Goal: Find specific page/section: Find specific page/section

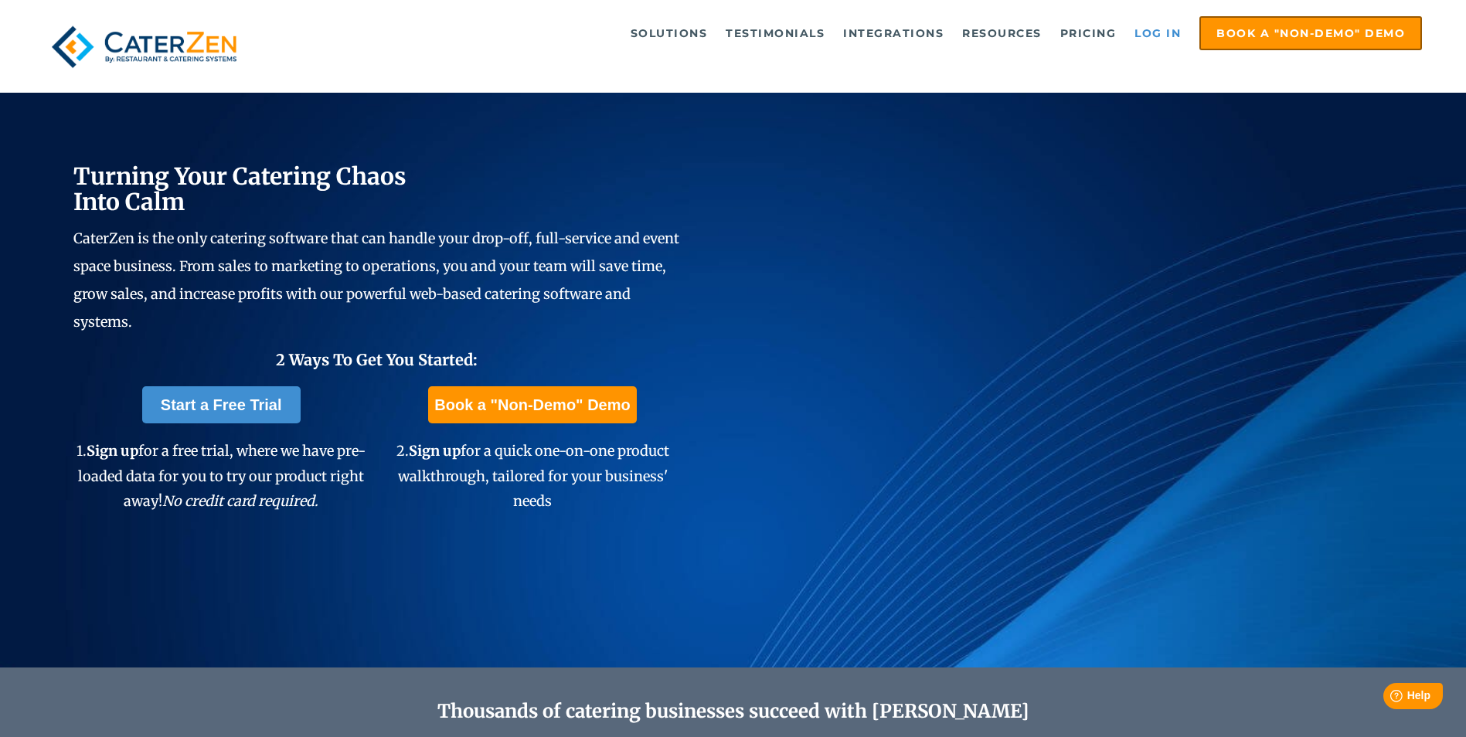
click at [1135, 28] on link "Log in" at bounding box center [1158, 33] width 62 height 31
click at [1166, 36] on link "Log in" at bounding box center [1158, 33] width 62 height 31
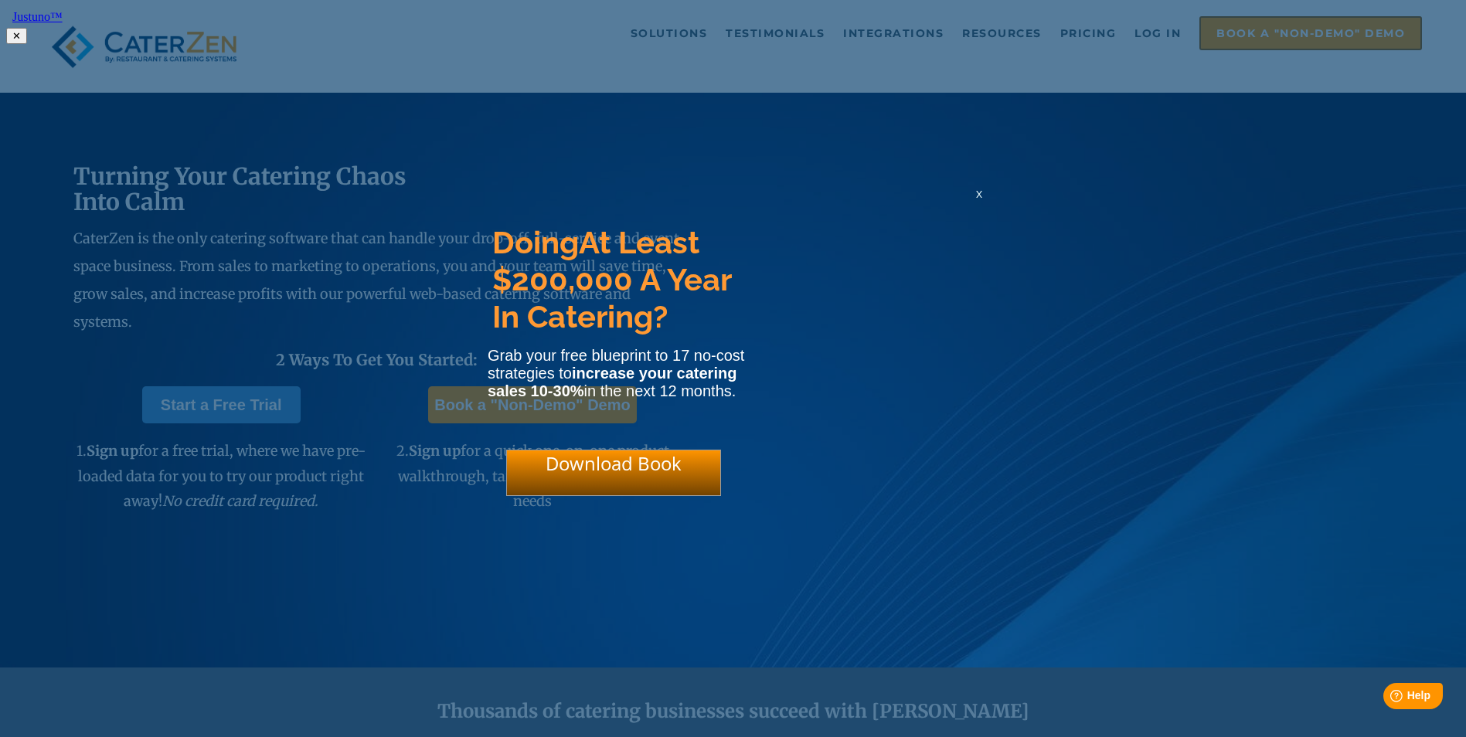
click at [980, 201] on span "x" at bounding box center [979, 193] width 6 height 15
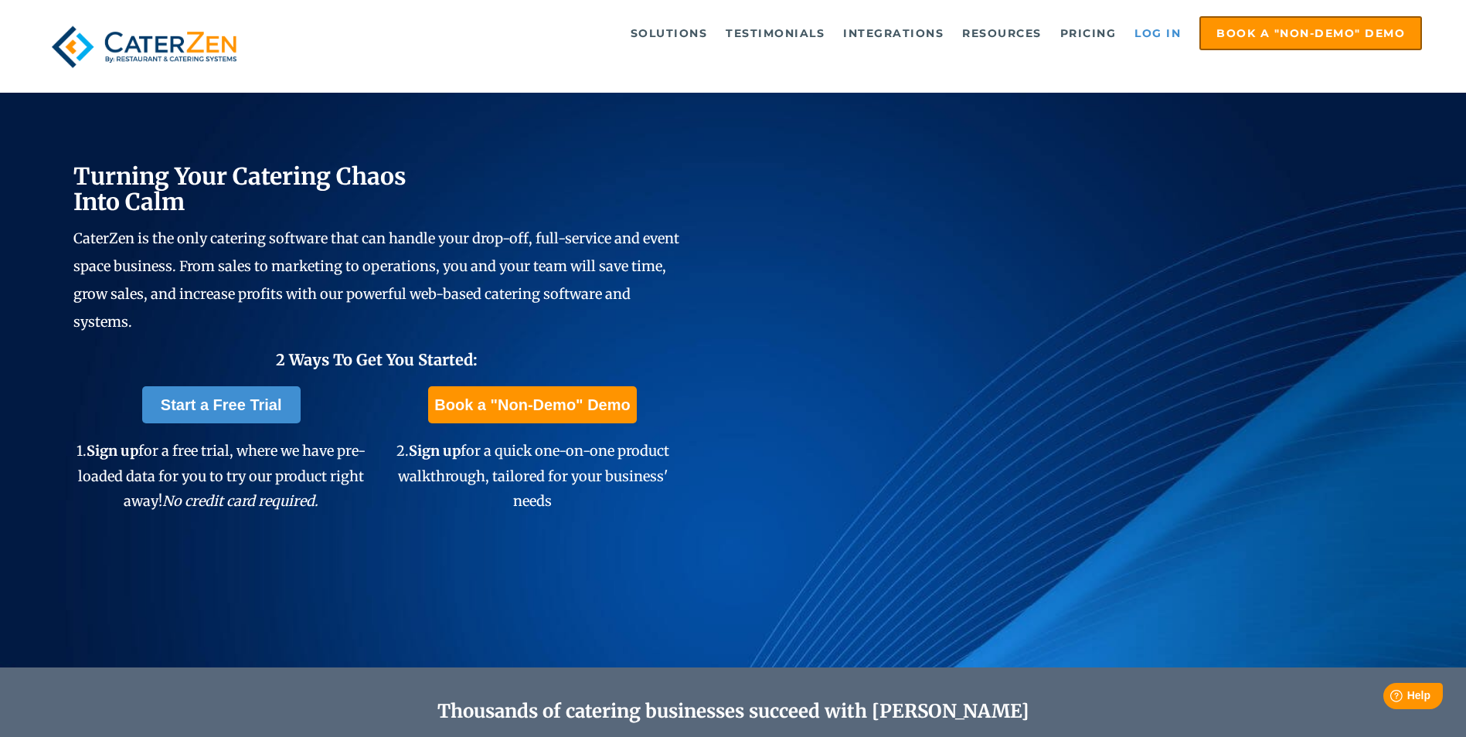
click at [1171, 35] on link "Log in" at bounding box center [1158, 33] width 62 height 31
click at [1160, 32] on link "Log in" at bounding box center [1158, 33] width 62 height 31
click at [1144, 30] on link "Log in" at bounding box center [1158, 33] width 62 height 31
click at [1163, 36] on link "Log in" at bounding box center [1158, 33] width 62 height 31
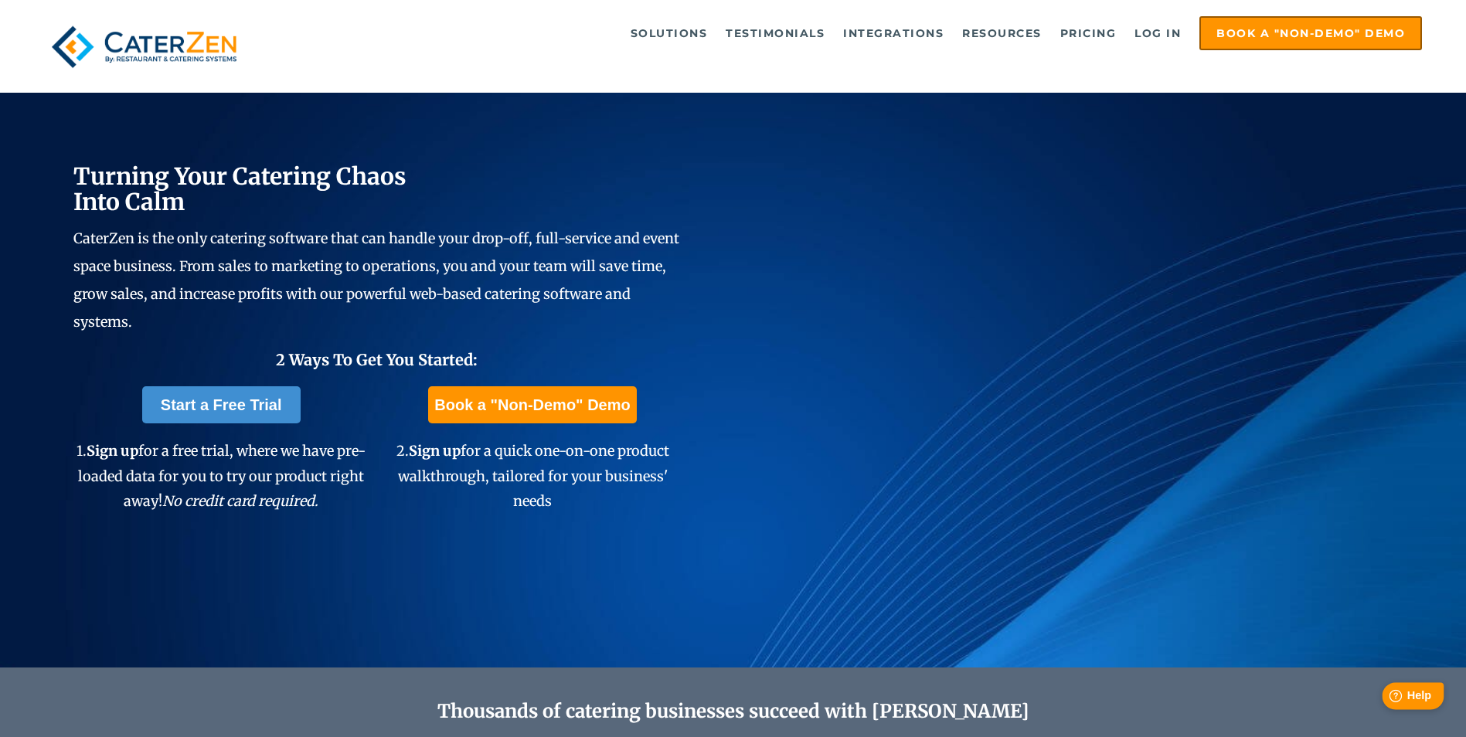
click at [1400, 697] on icon "Help" at bounding box center [1395, 696] width 13 height 13
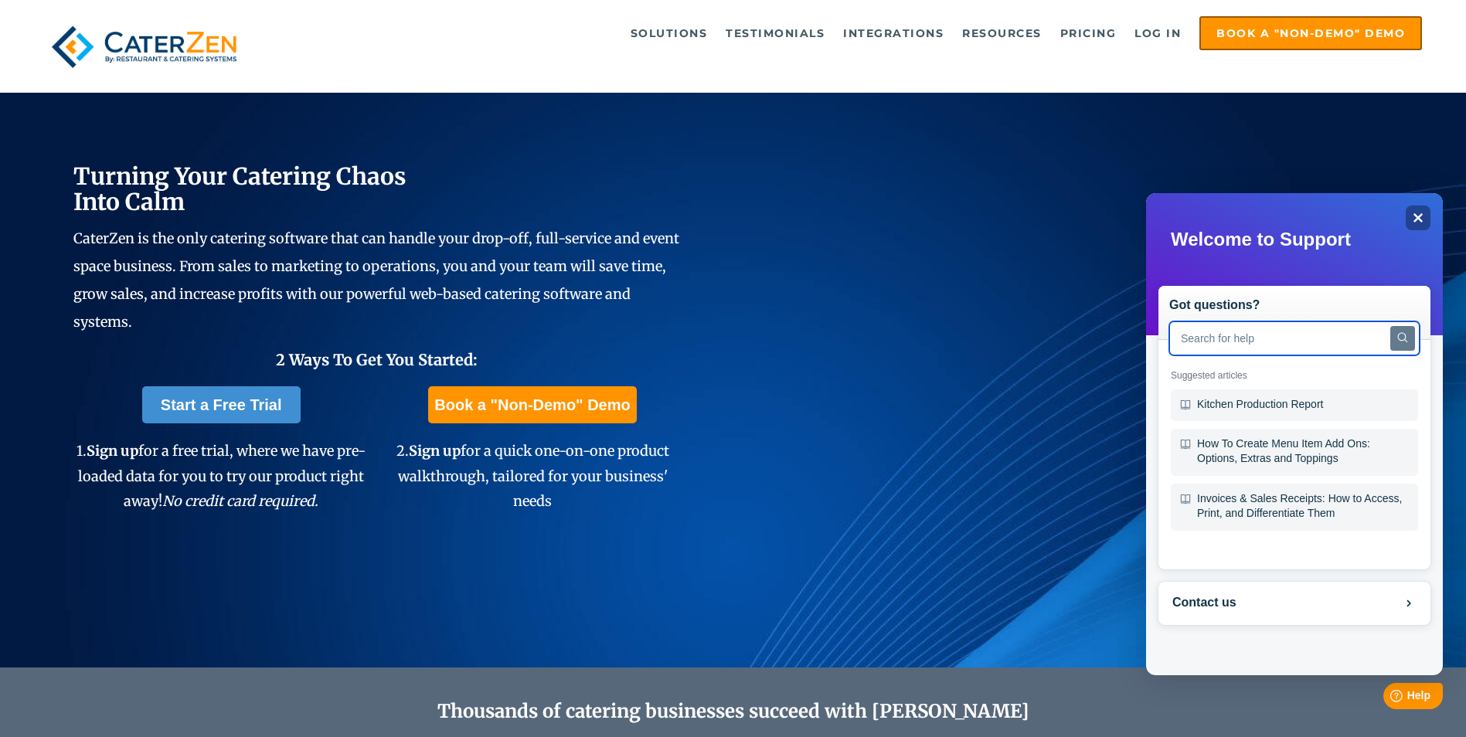
click at [1261, 339] on input "text" at bounding box center [1294, 338] width 250 height 34
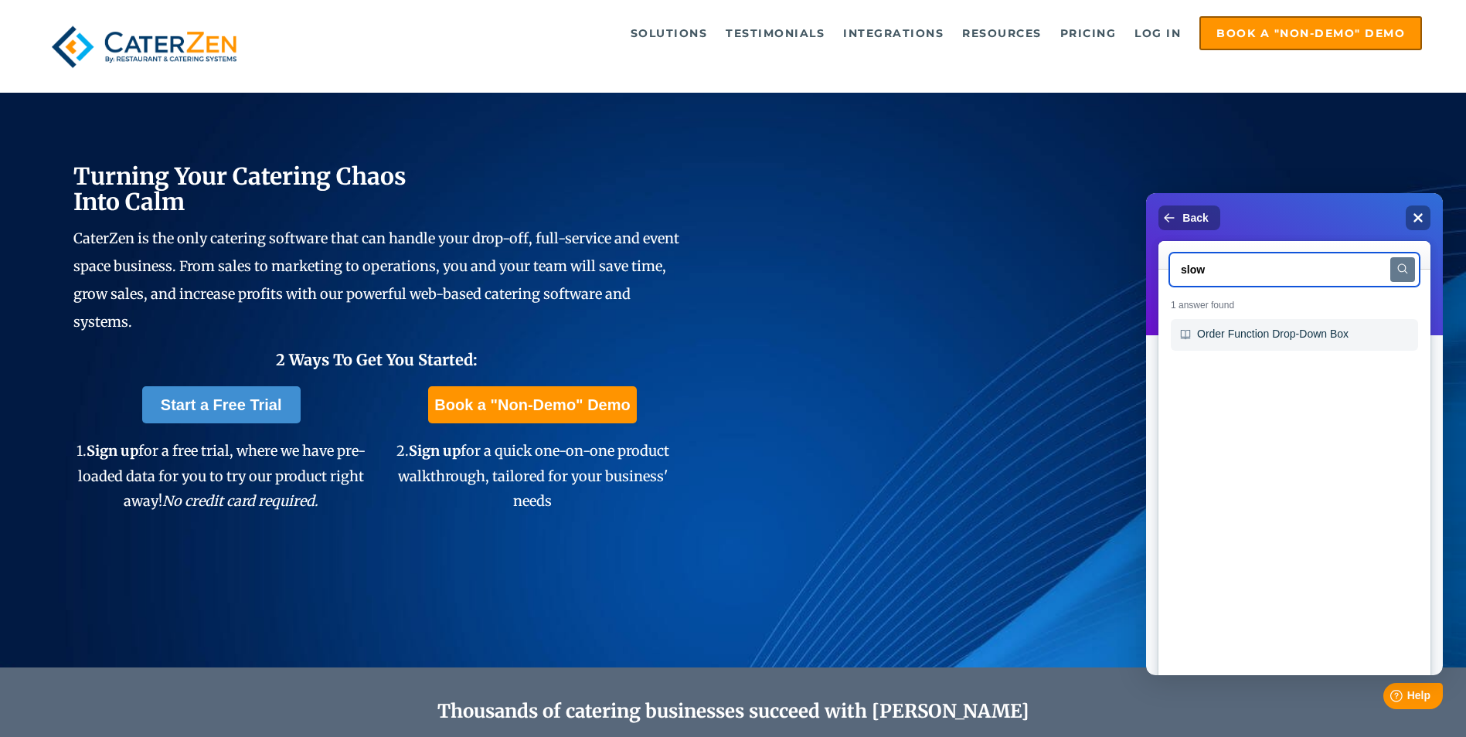
drag, startPoint x: 1253, startPoint y: 267, endPoint x: 1141, endPoint y: 274, distance: 112.3
click at [1146, 199] on html "Back Close slow Search 1 answer found Order Function Drop‑Down Box" at bounding box center [1294, 196] width 297 height 6
type input "site is slow"
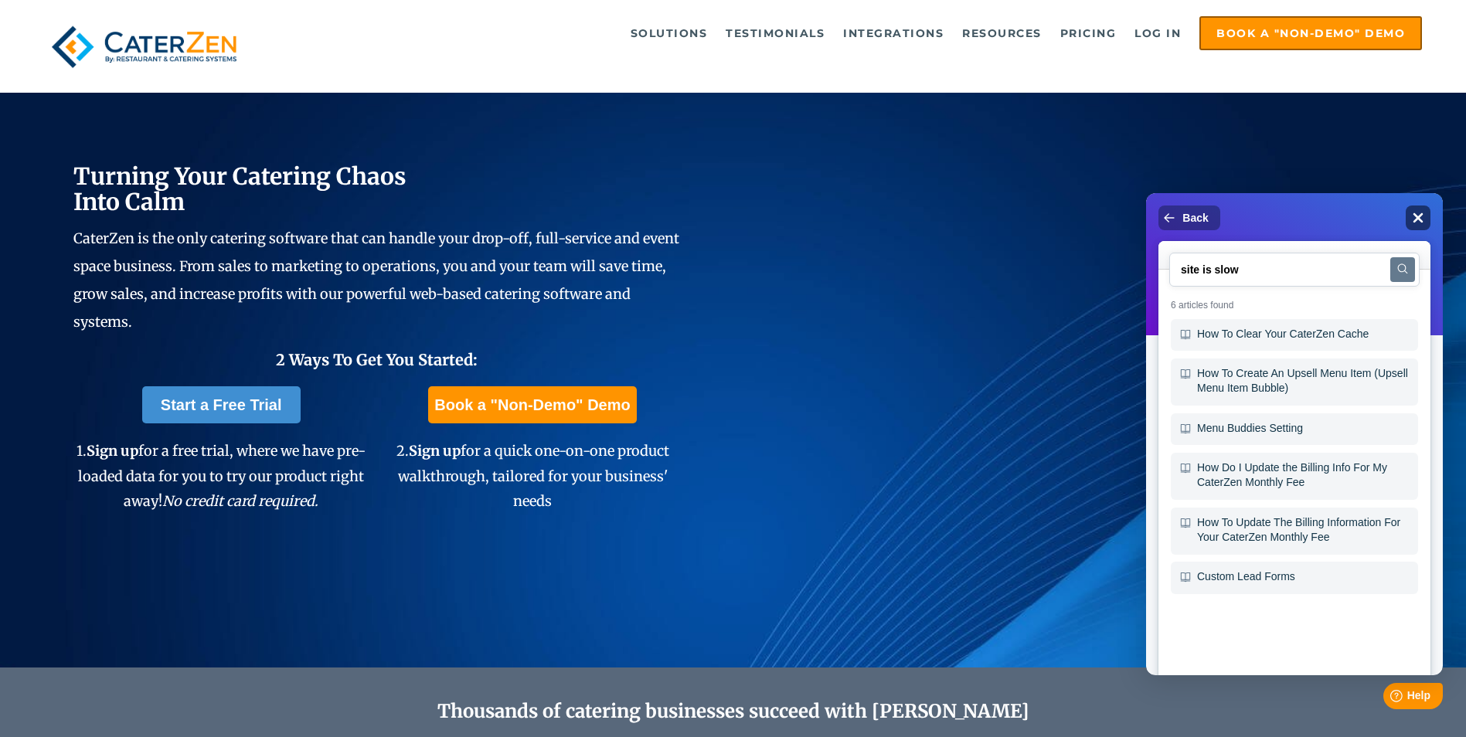
click at [1425, 209] on div "Close" at bounding box center [1418, 218] width 25 height 25
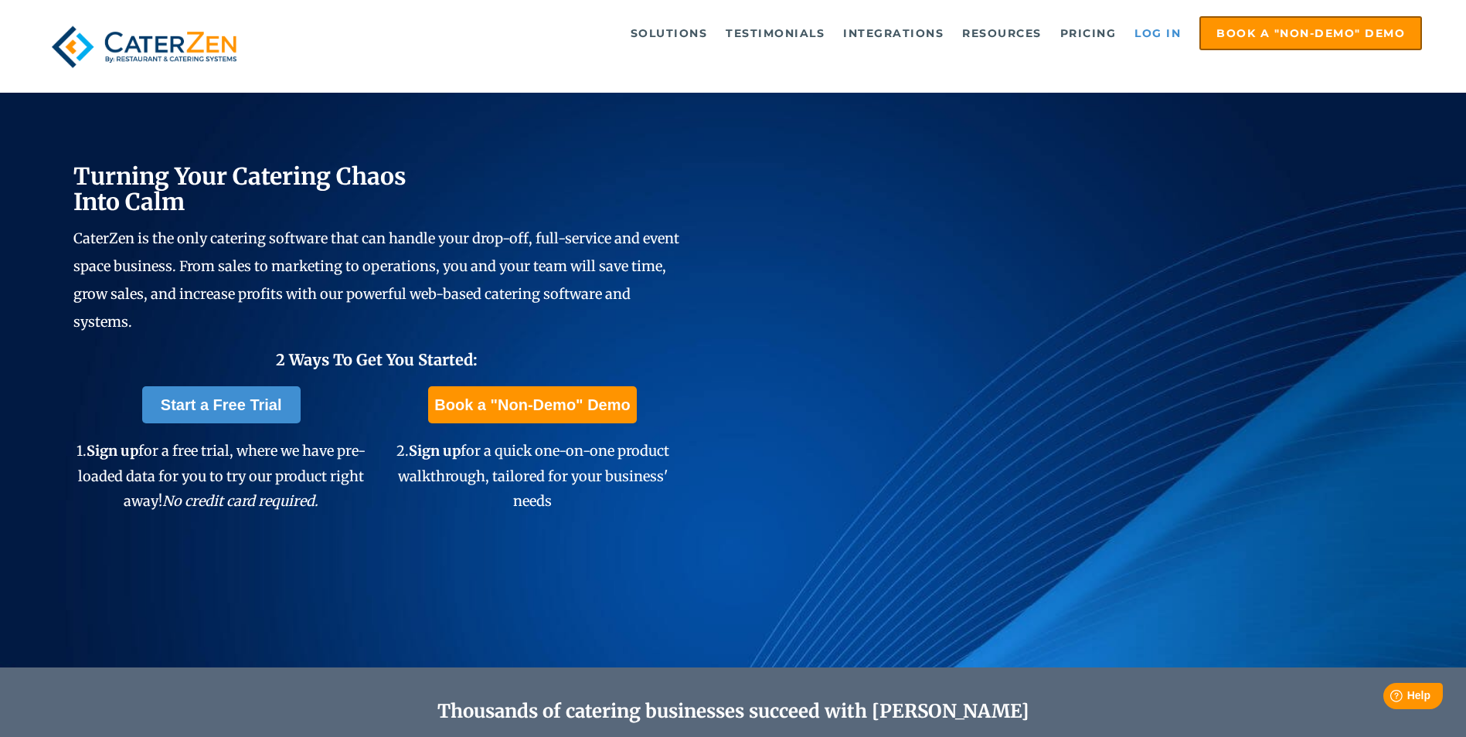
click at [1164, 31] on link "Log in" at bounding box center [1158, 33] width 62 height 31
click at [1165, 31] on link "Log in" at bounding box center [1158, 33] width 62 height 31
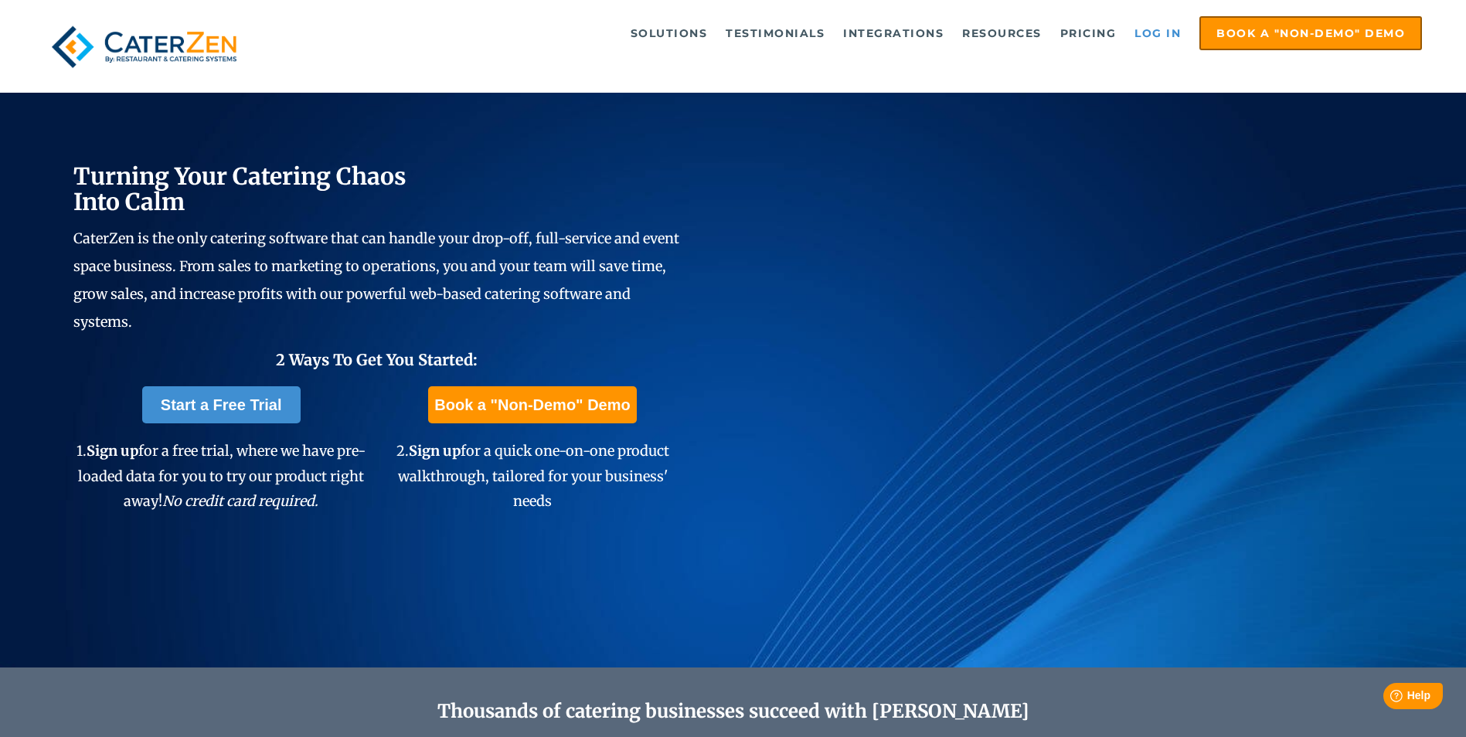
click at [1165, 31] on link "Log in" at bounding box center [1158, 33] width 62 height 31
click at [1163, 24] on link "Log in" at bounding box center [1158, 33] width 62 height 31
